Goal: Task Accomplishment & Management: Use online tool/utility

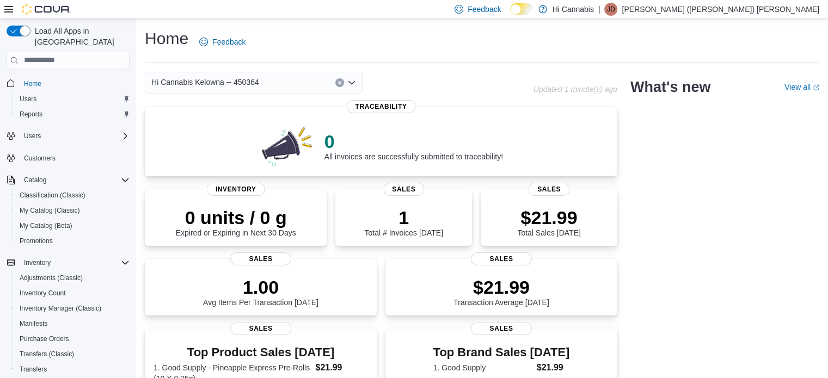
scroll to position [170, 0]
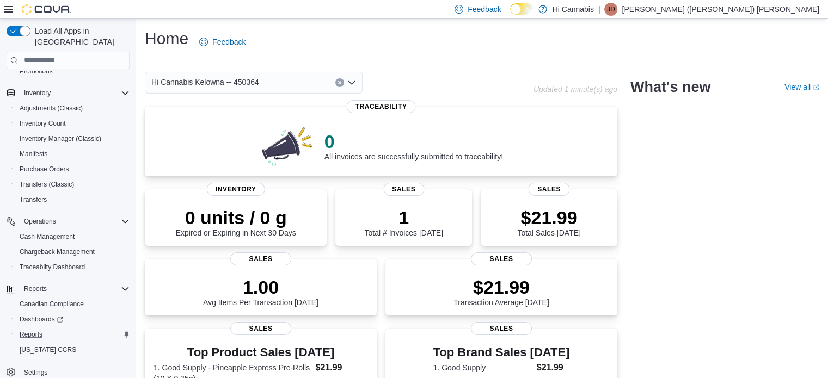
click at [57, 328] on div "Reports" at bounding box center [72, 334] width 114 height 13
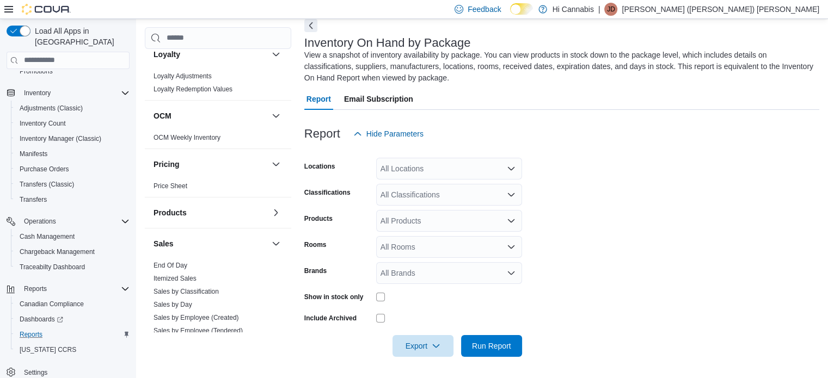
scroll to position [653, 0]
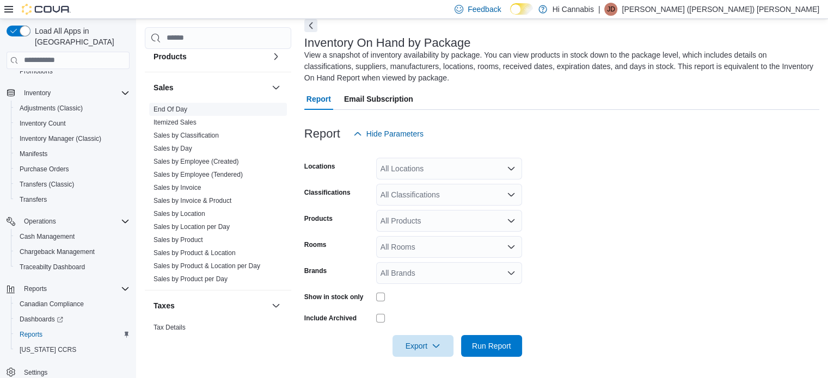
click at [197, 103] on span "End Of Day" at bounding box center [218, 109] width 138 height 13
click at [188, 103] on span "End Of Day" at bounding box center [218, 109] width 138 height 13
click at [186, 106] on link "End Of Day" at bounding box center [171, 110] width 34 height 8
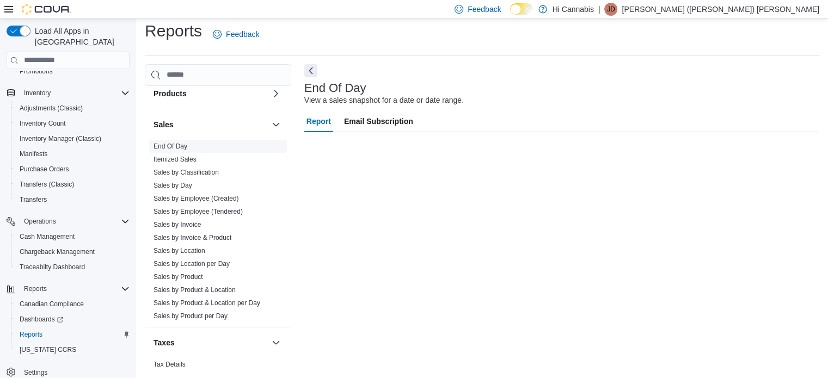
scroll to position [7, 0]
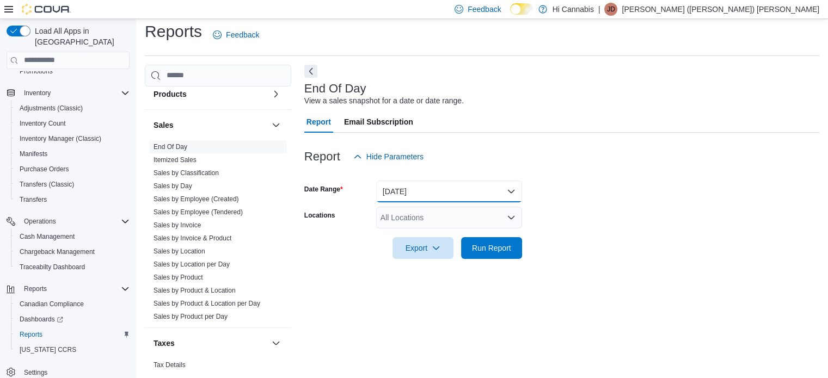
click at [449, 188] on button "[DATE]" at bounding box center [449, 192] width 146 height 22
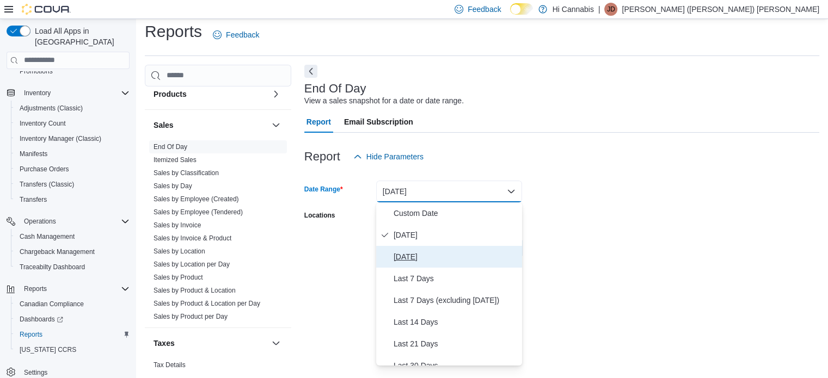
click at [430, 259] on span "[DATE]" at bounding box center [456, 256] width 124 height 13
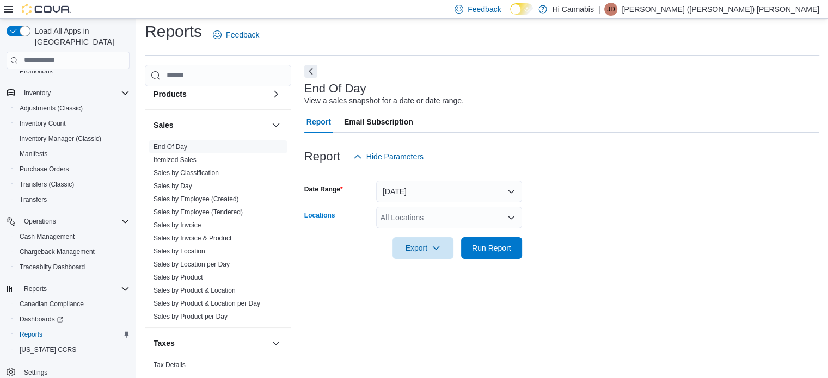
click at [444, 218] on div "All Locations" at bounding box center [449, 218] width 146 height 22
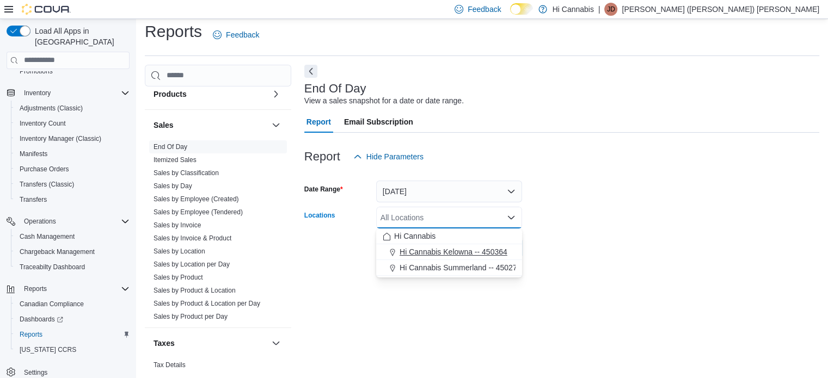
click at [438, 249] on span "Hi Cannabis Kelowna -- 450364" at bounding box center [454, 252] width 108 height 11
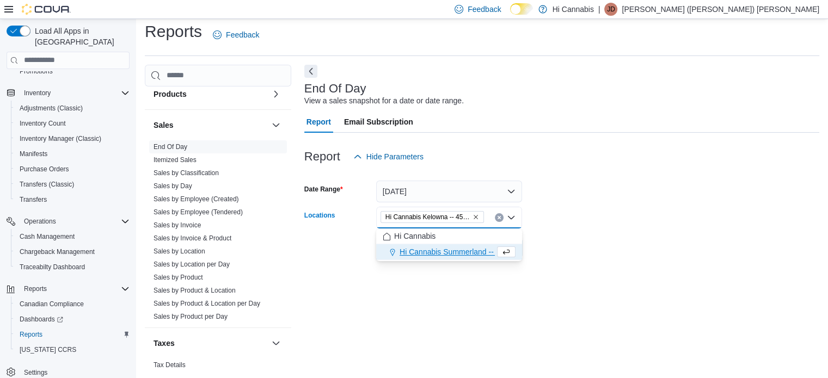
click at [391, 297] on div "End Of Day View a sales snapshot for a date or date range. Report Email Subscri…" at bounding box center [561, 217] width 515 height 305
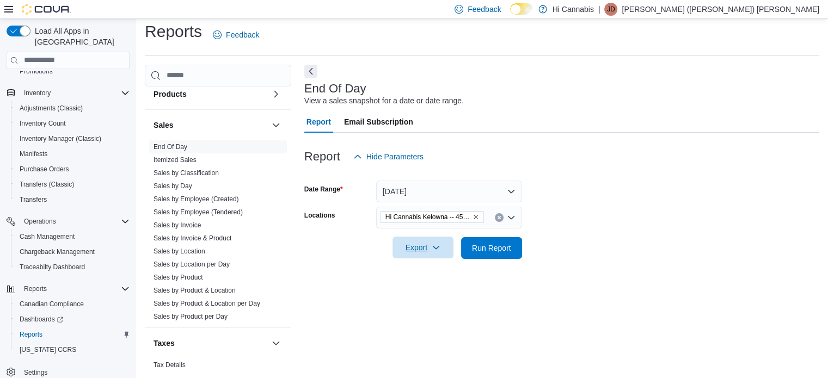
click at [425, 246] on span "Export" at bounding box center [423, 248] width 48 height 22
click at [408, 290] on span "Export to Pdf" at bounding box center [424, 291] width 49 height 9
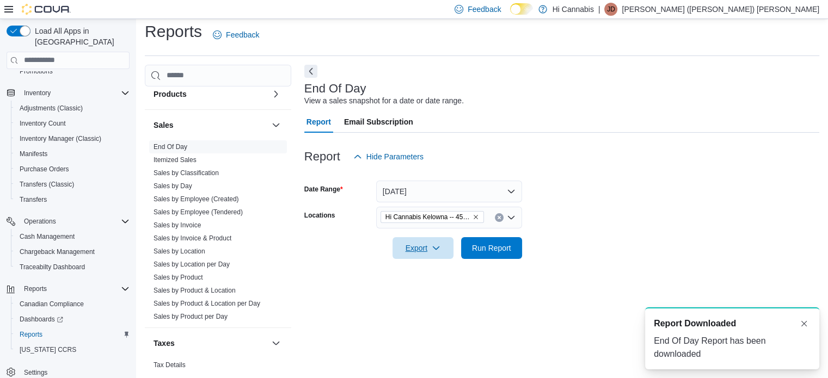
scroll to position [0, 0]
